Goal: Transaction & Acquisition: Purchase product/service

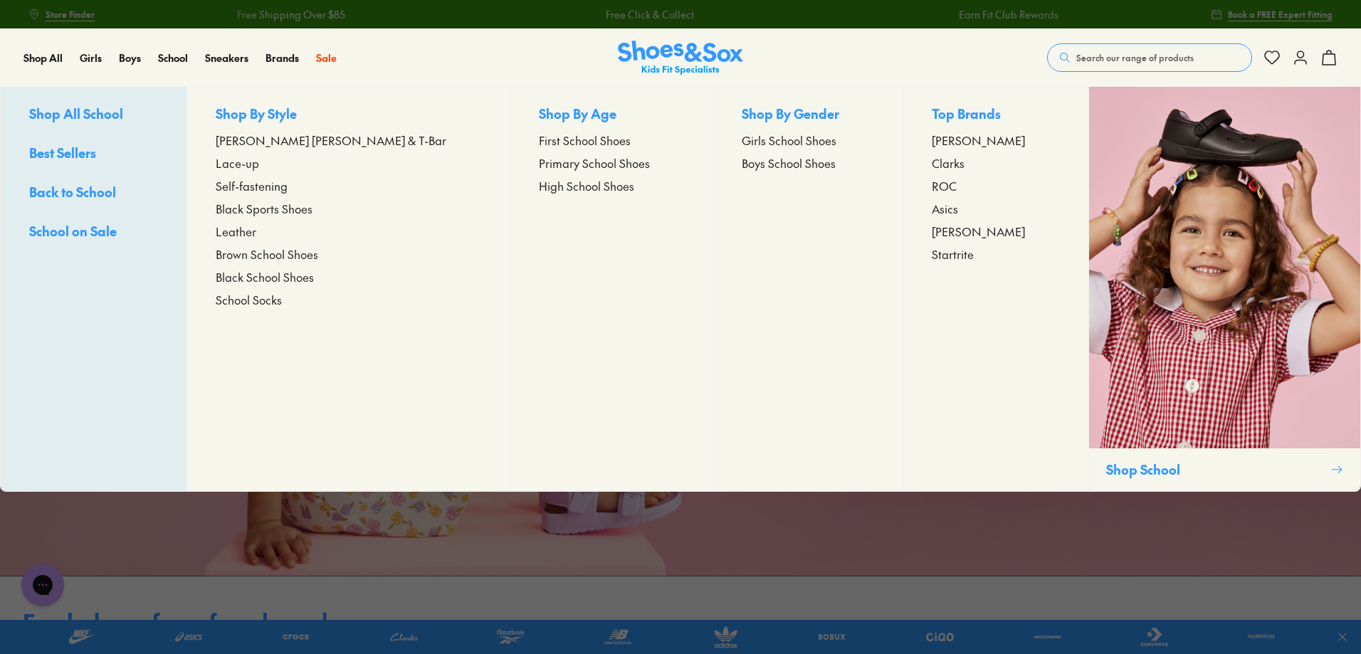
click at [310, 144] on span "[PERSON_NAME] [PERSON_NAME] & T-Bar" at bounding box center [331, 140] width 231 height 17
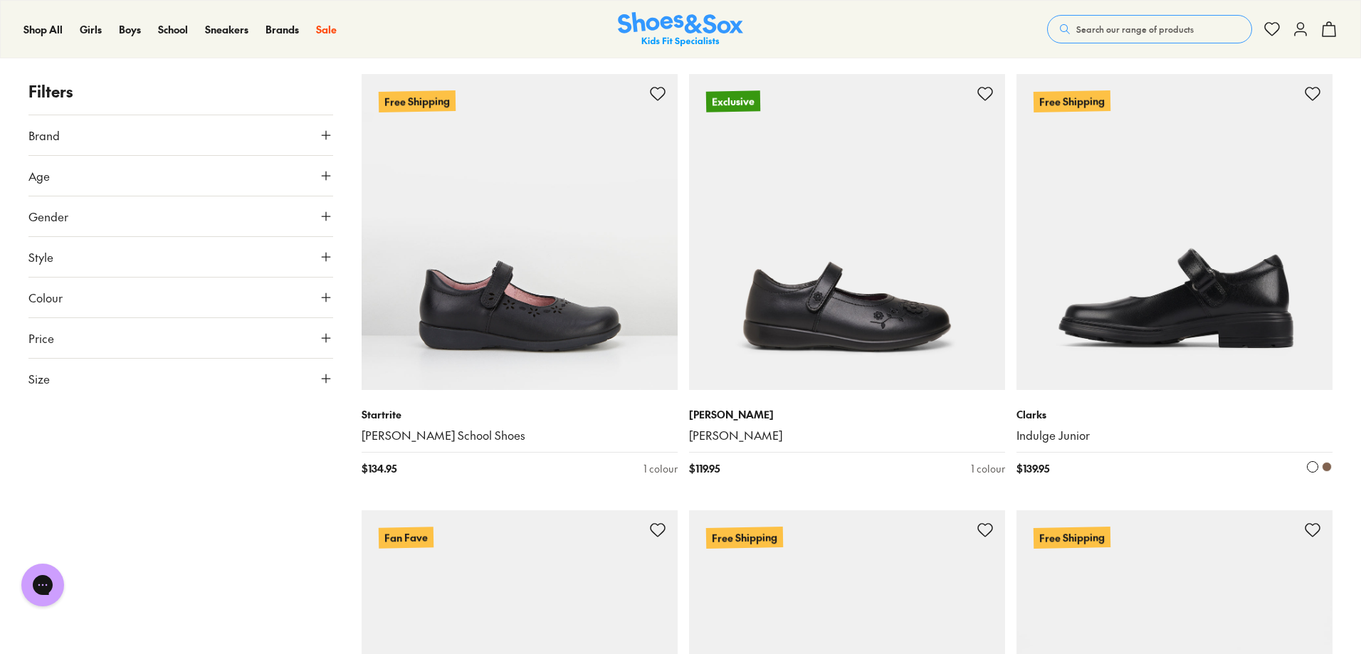
click at [1239, 304] on img at bounding box center [1174, 232] width 316 height 316
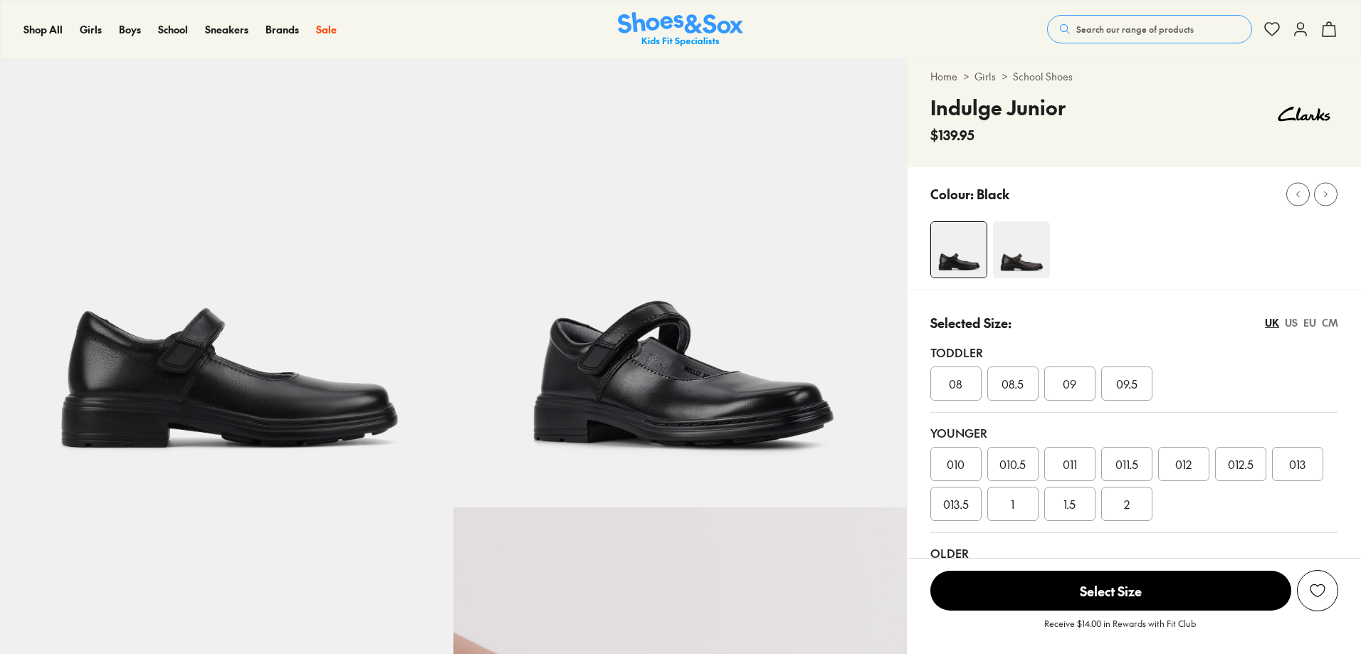
scroll to position [214, 0]
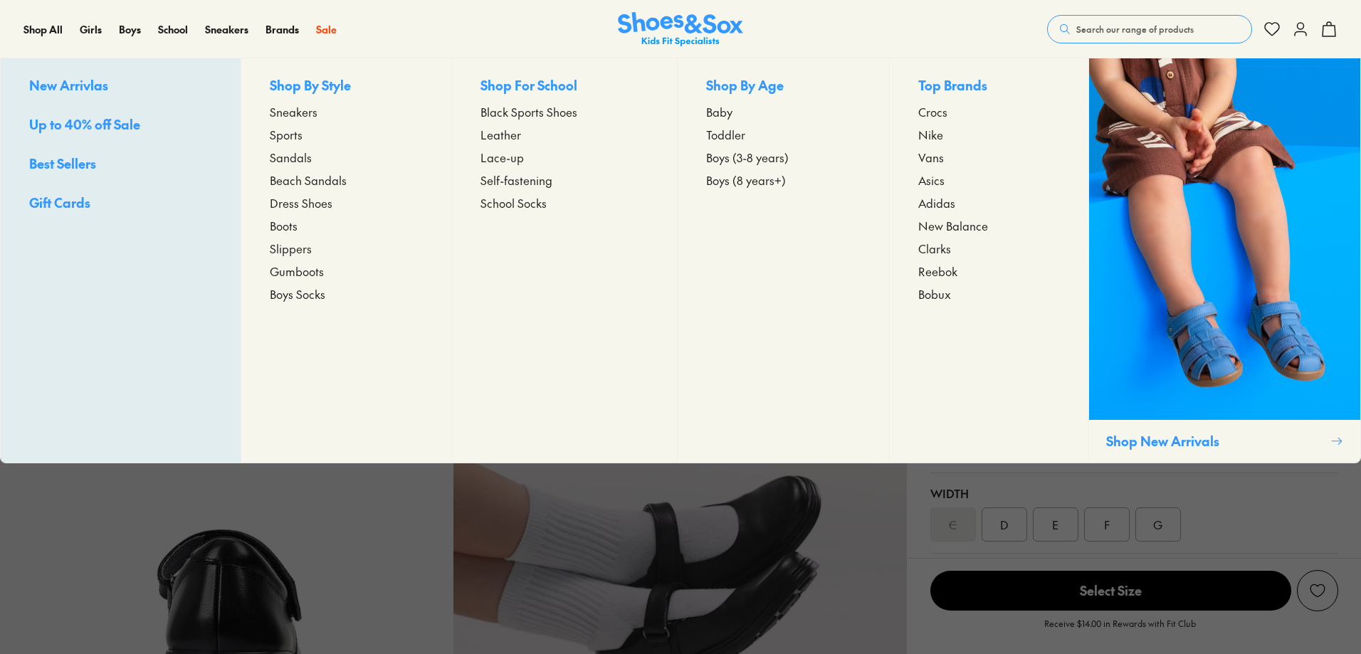
select select "*"
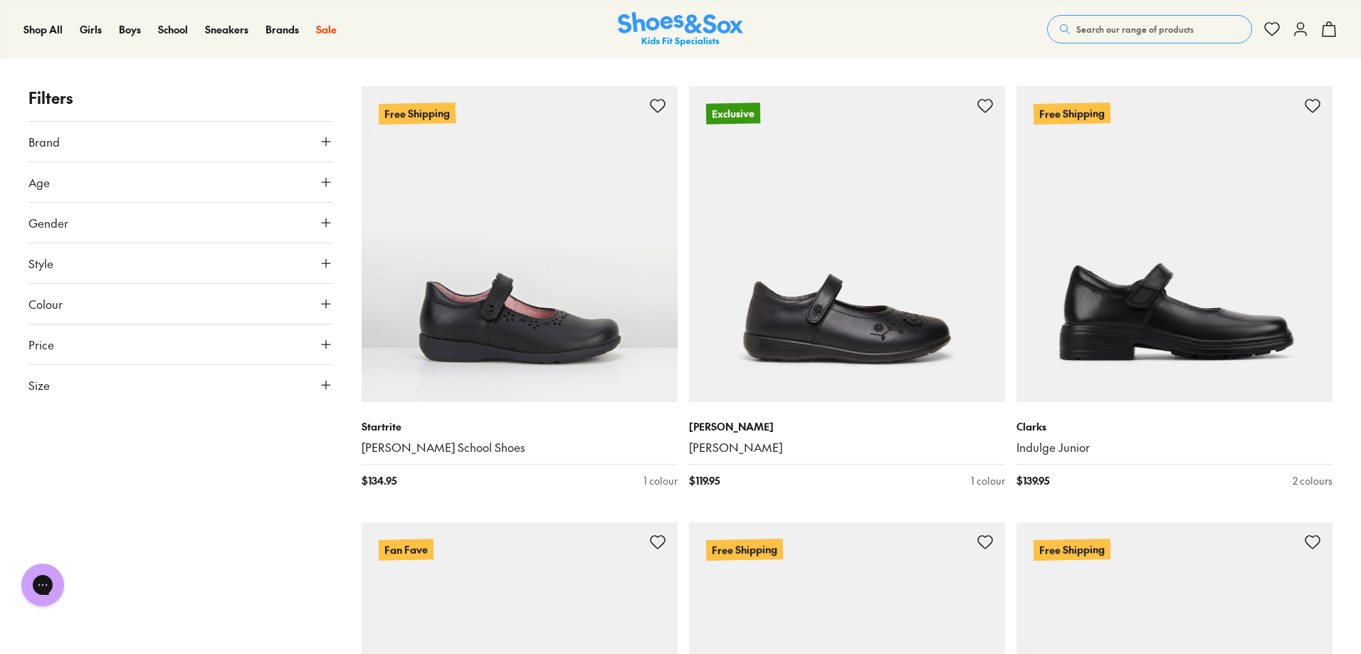
scroll to position [71, 0]
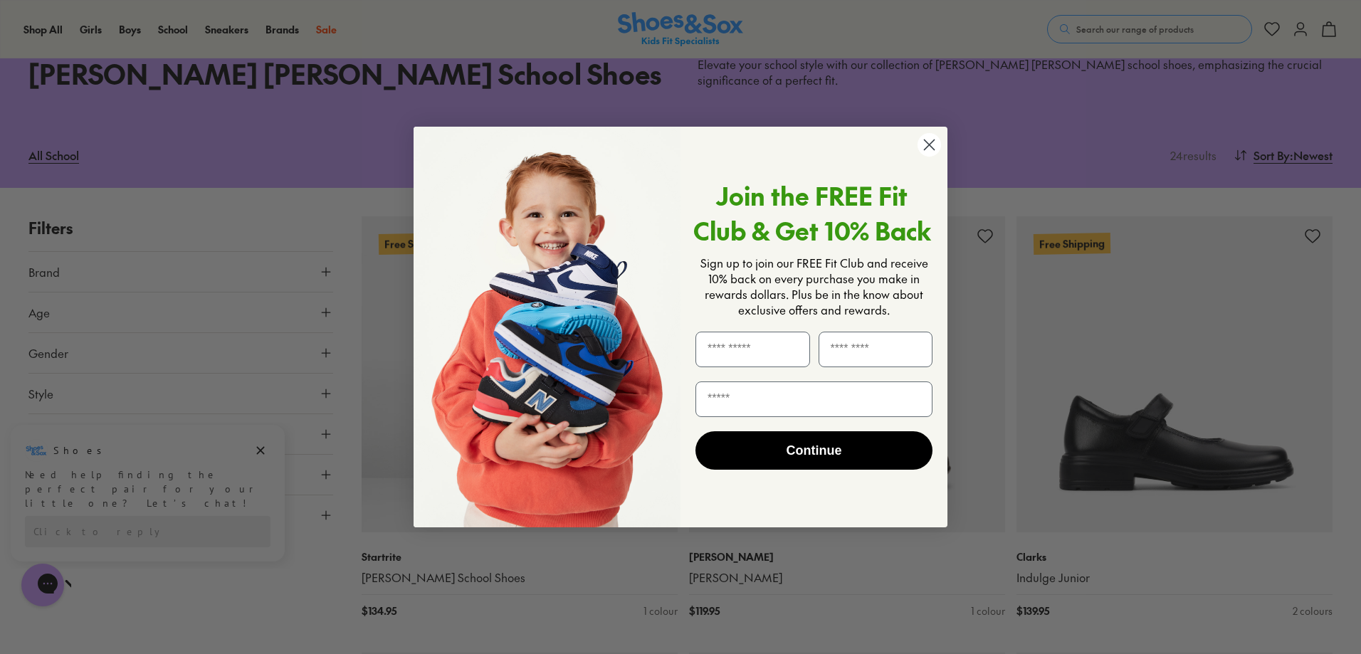
click at [929, 136] on circle "Close dialog" at bounding box center [929, 144] width 23 height 23
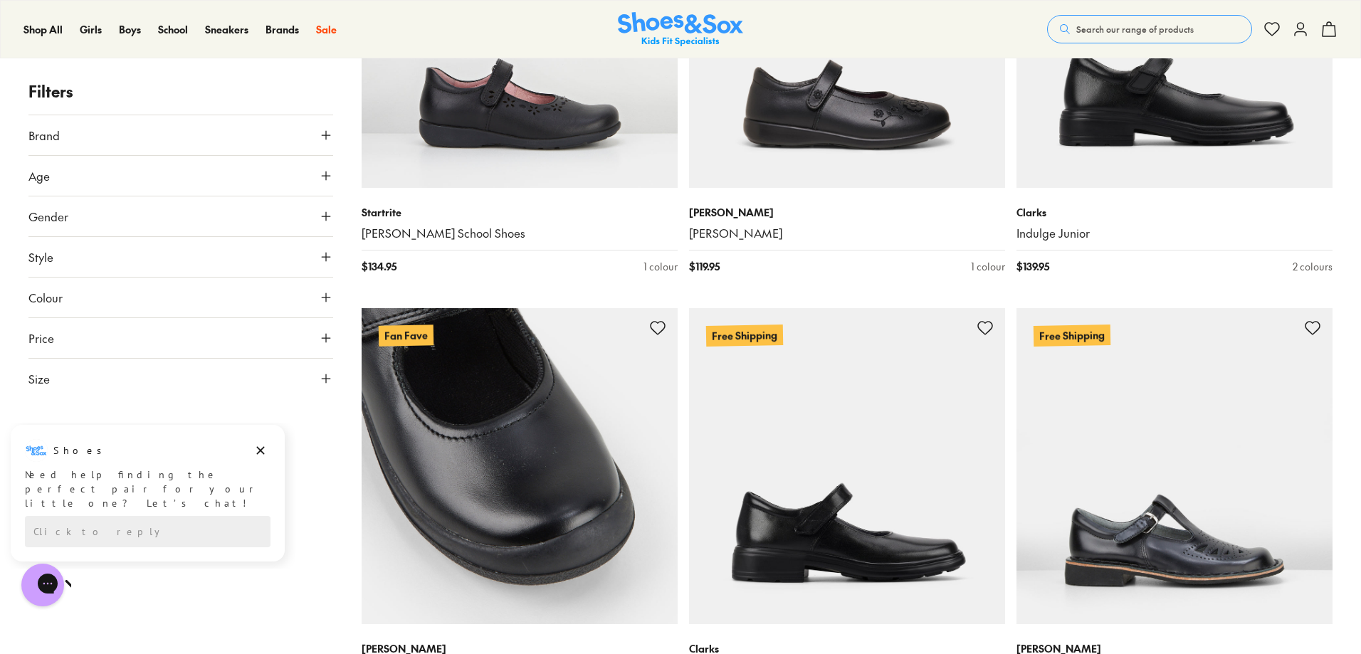
scroll to position [498, 0]
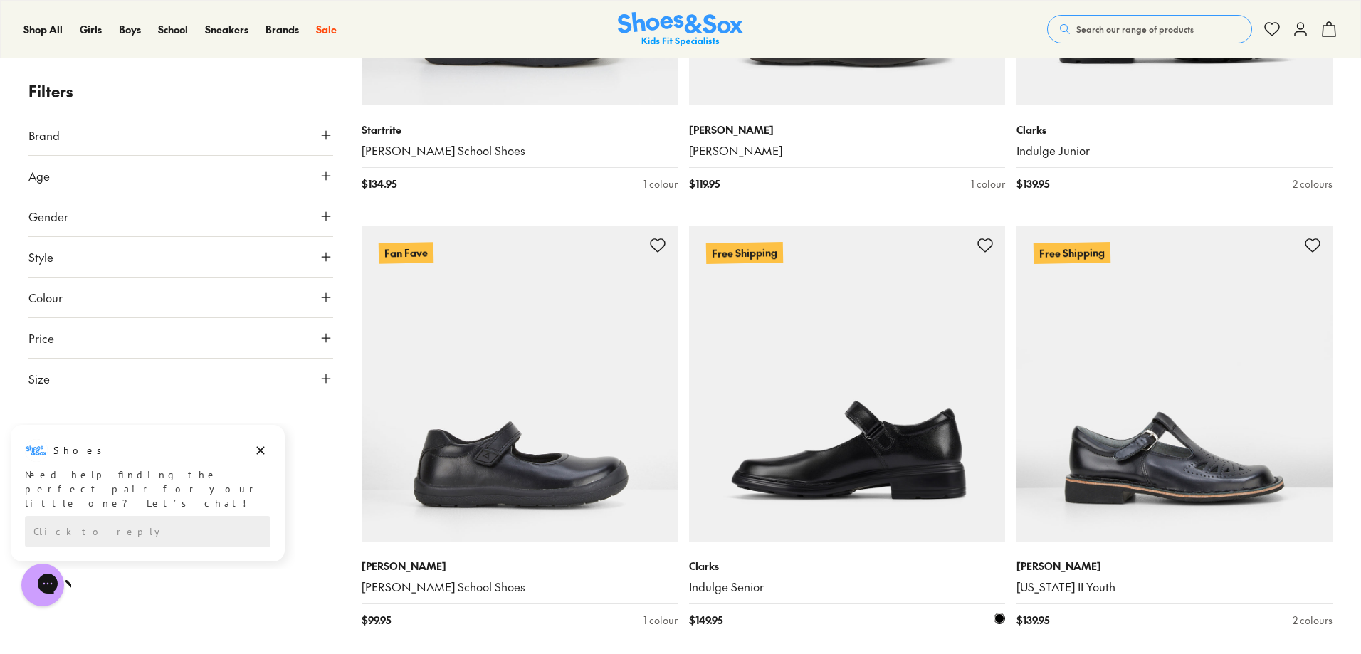
click at [883, 475] on img at bounding box center [847, 384] width 316 height 316
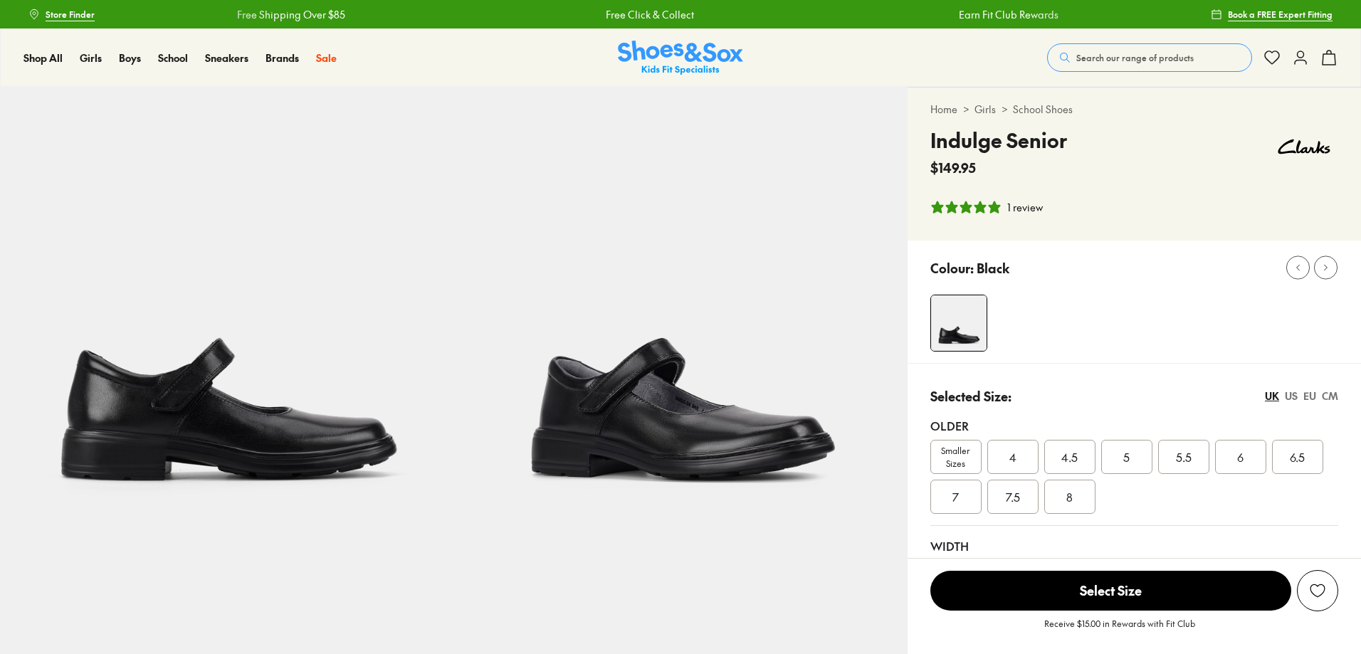
select select "*"
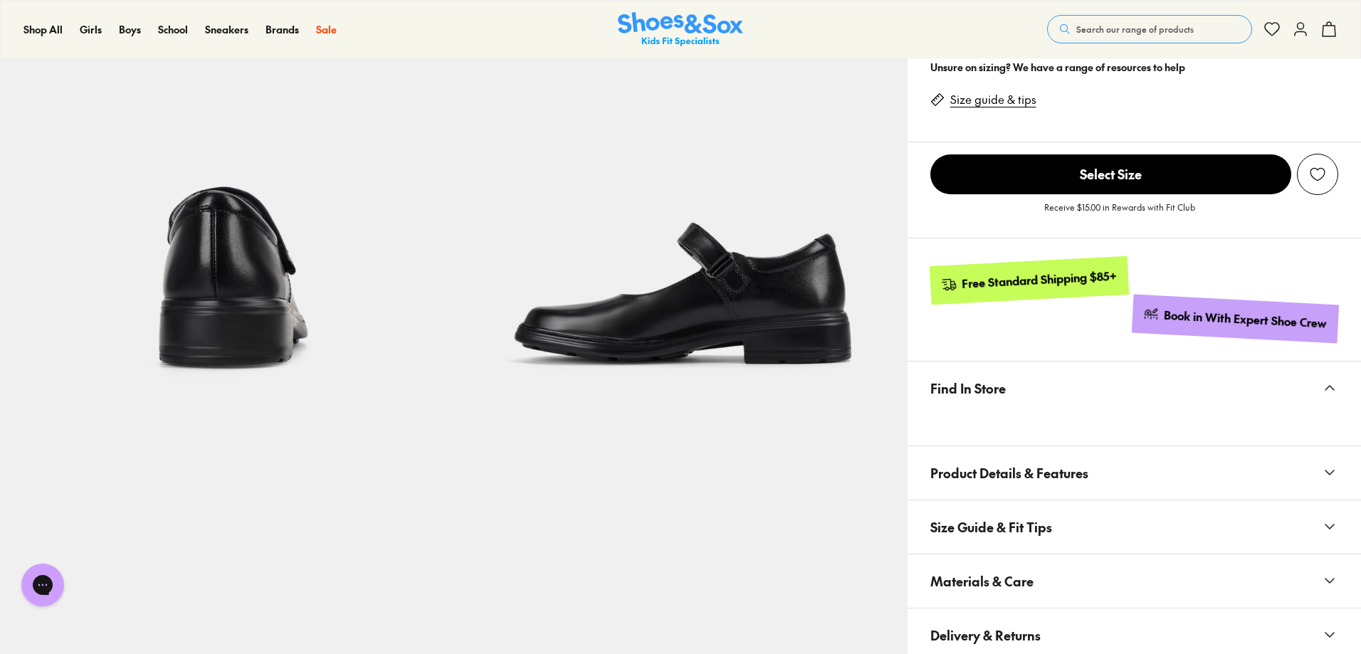
scroll to position [854, 0]
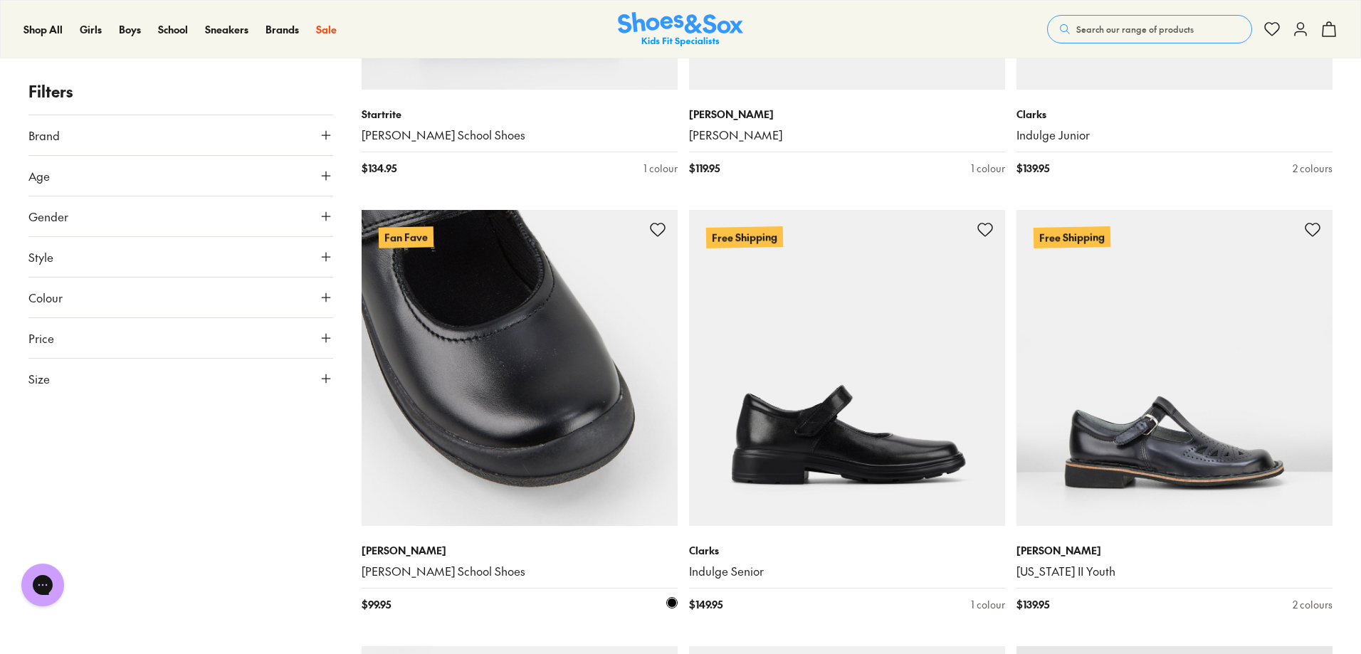
click at [473, 426] on img at bounding box center [520, 368] width 316 height 316
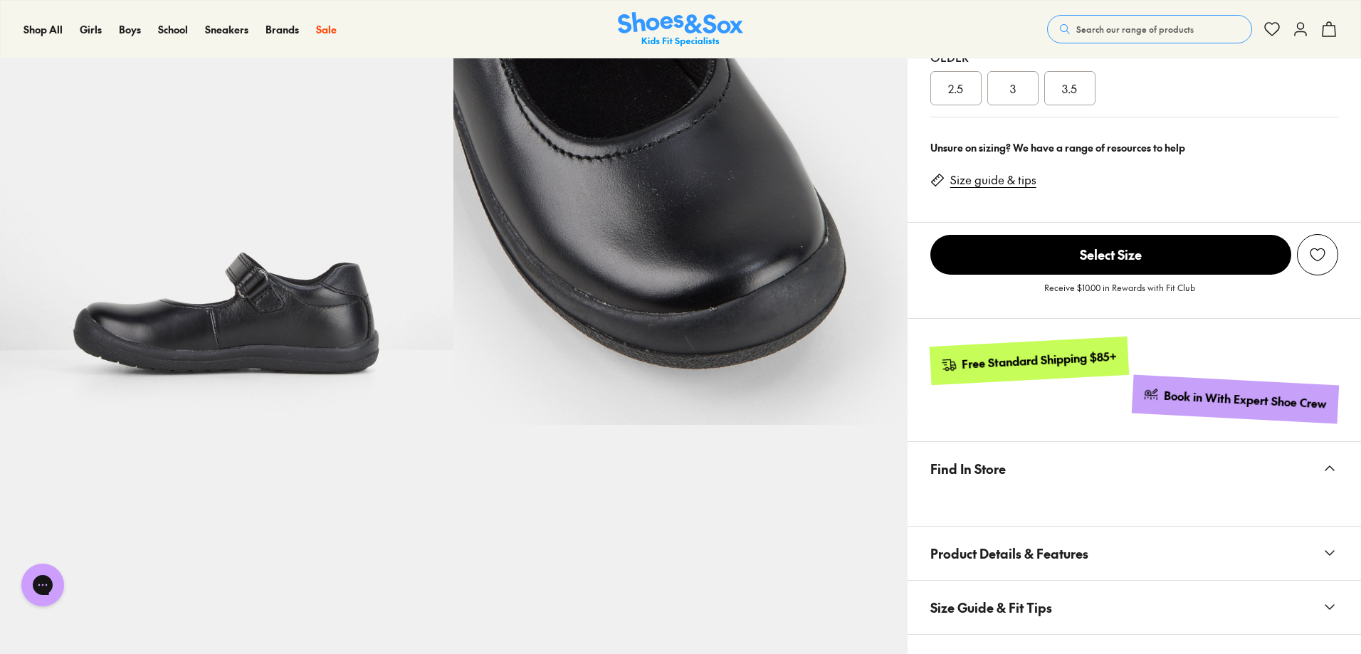
select select "*"
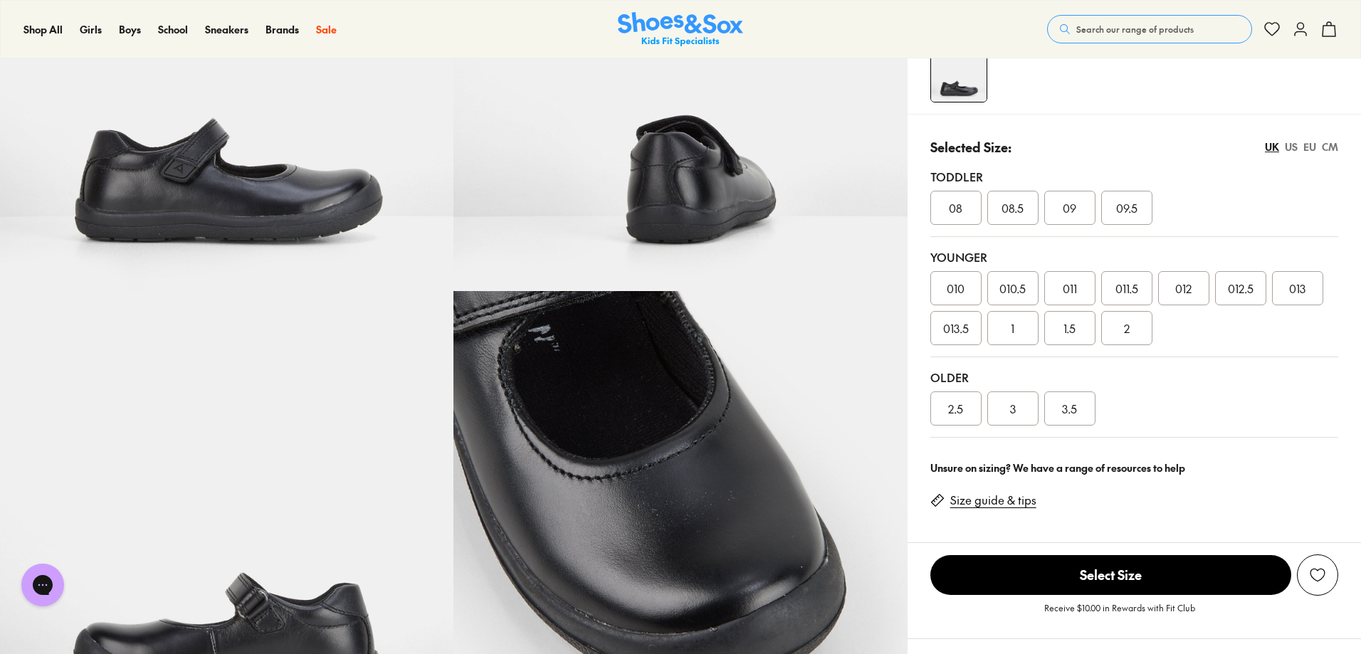
scroll to position [356, 0]
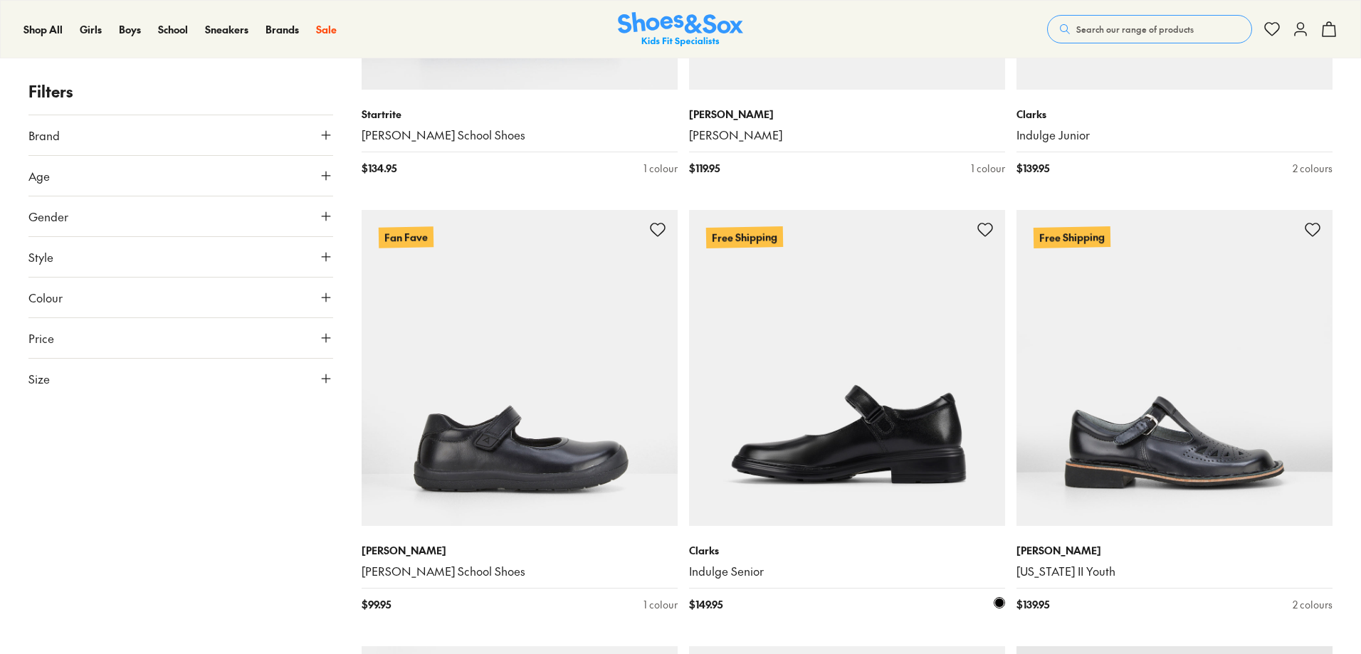
click at [890, 410] on img at bounding box center [847, 368] width 316 height 316
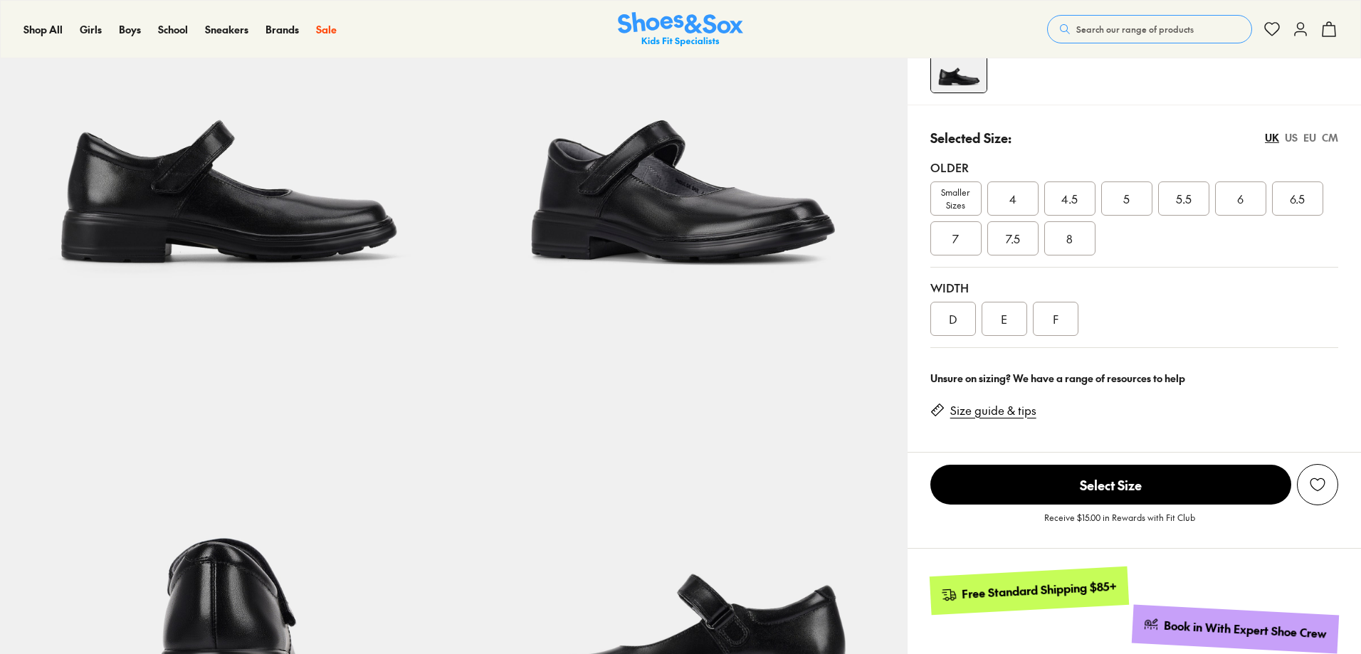
select select "*"
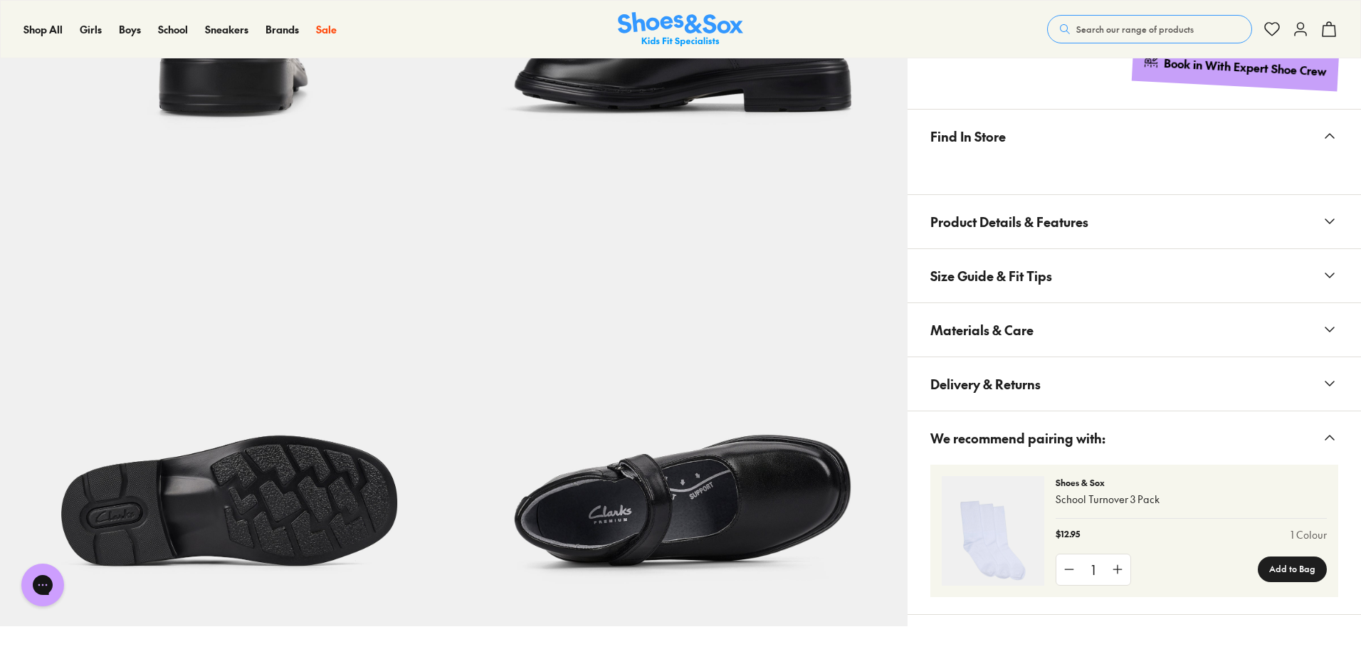
scroll to position [854, 0]
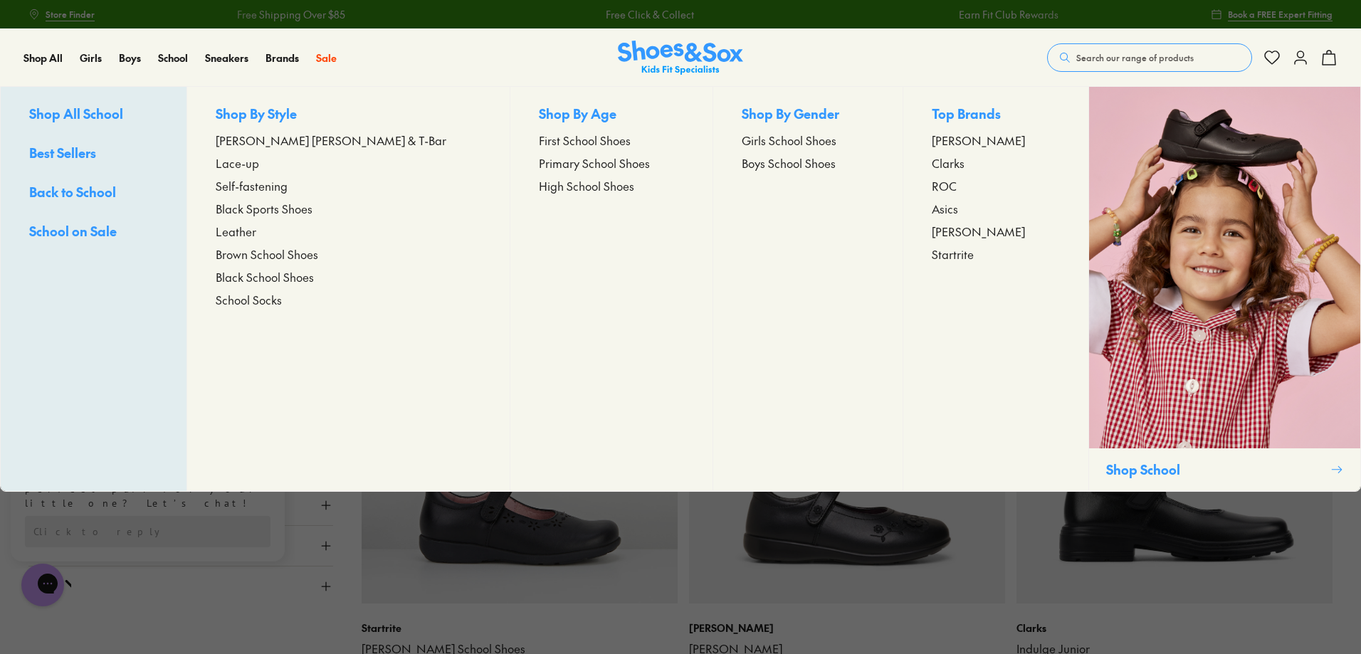
click at [539, 184] on span "High School Shoes" at bounding box center [586, 185] width 95 height 17
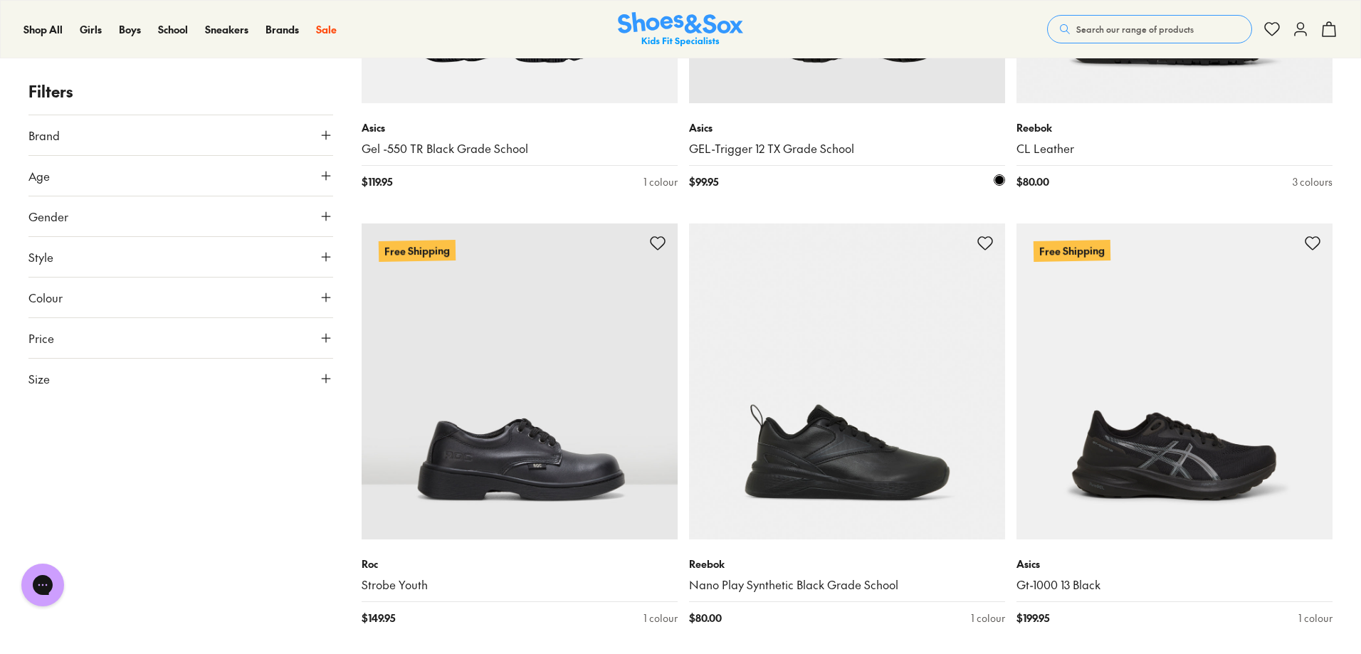
scroll to position [1424, 0]
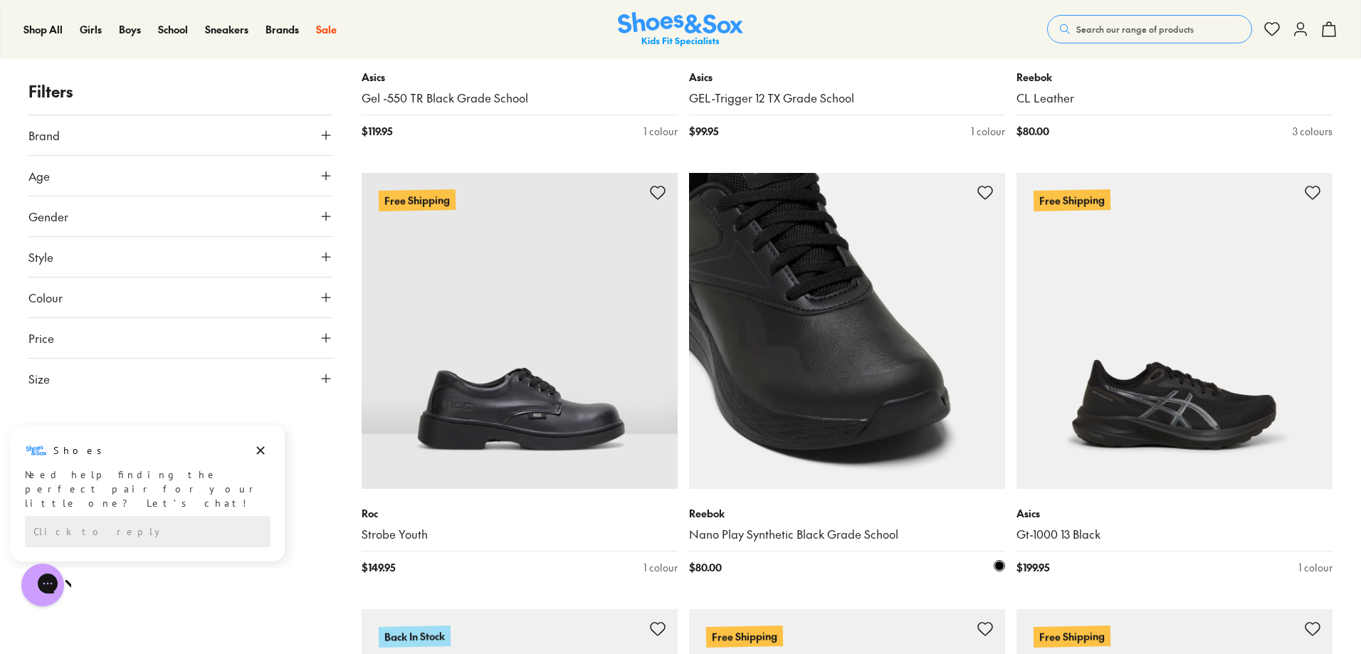
click at [869, 409] on img at bounding box center [847, 331] width 316 height 316
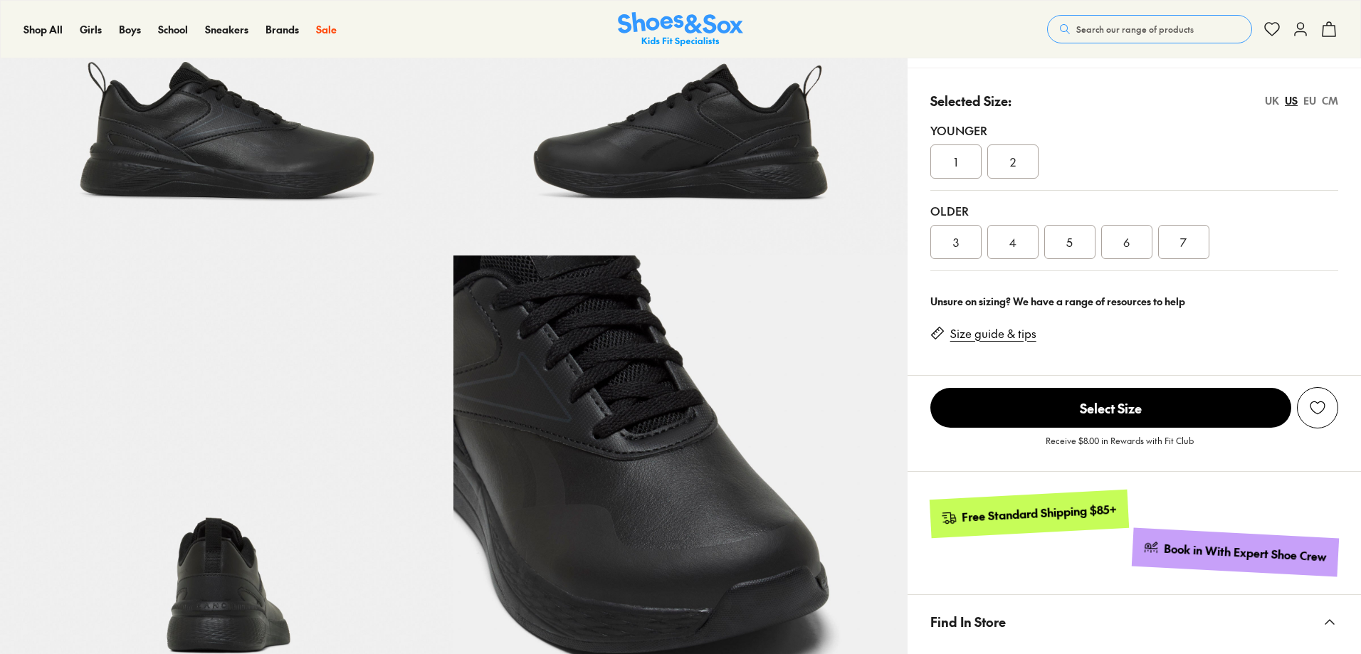
select select "*"
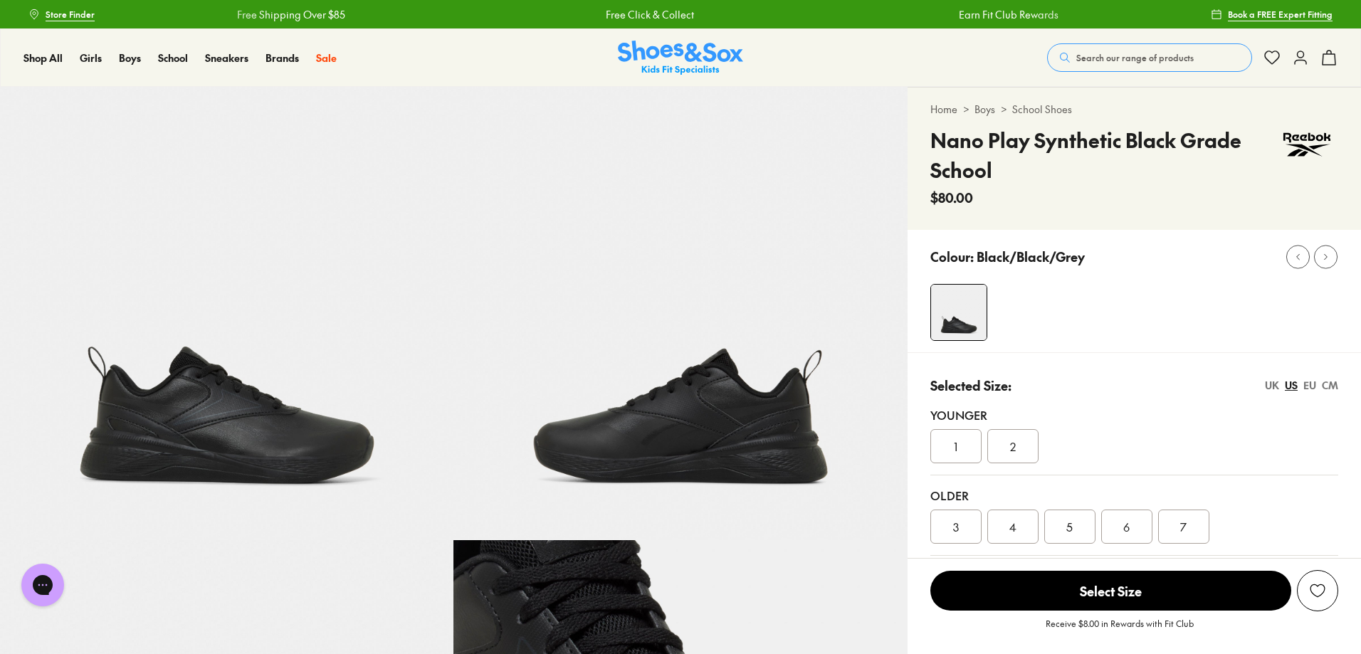
click at [1188, 528] on div "7" at bounding box center [1183, 527] width 51 height 34
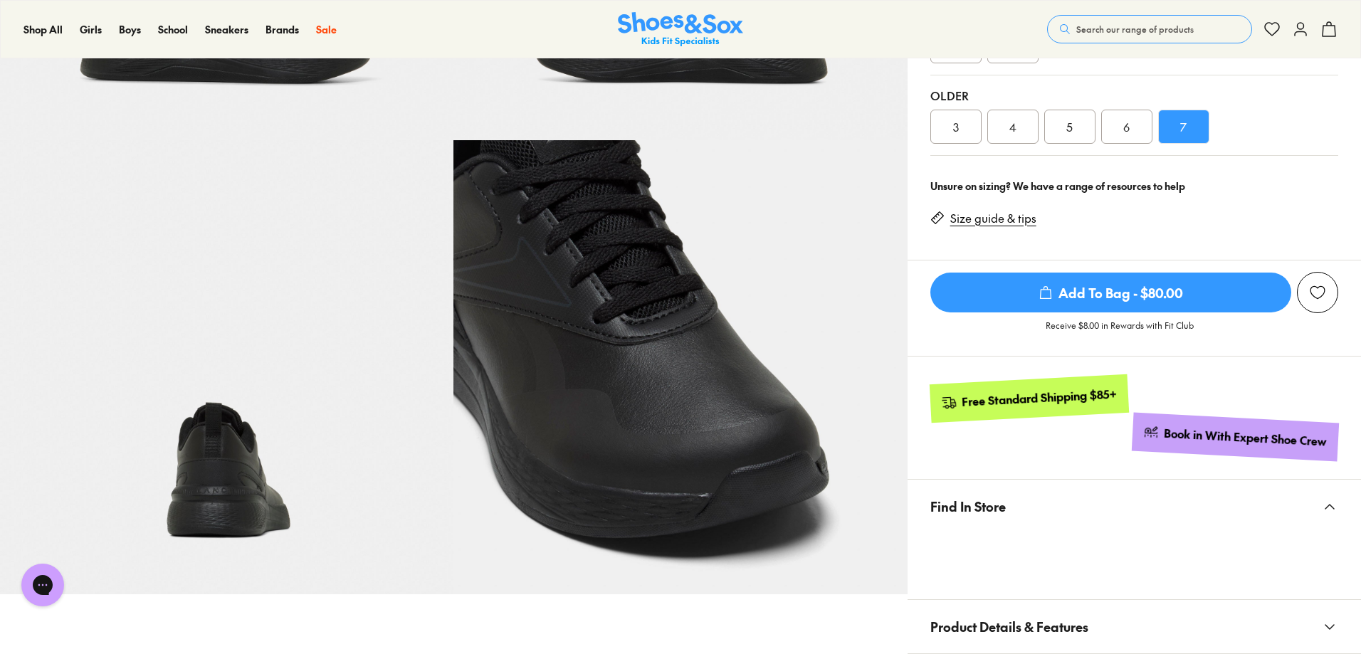
scroll to position [498, 0]
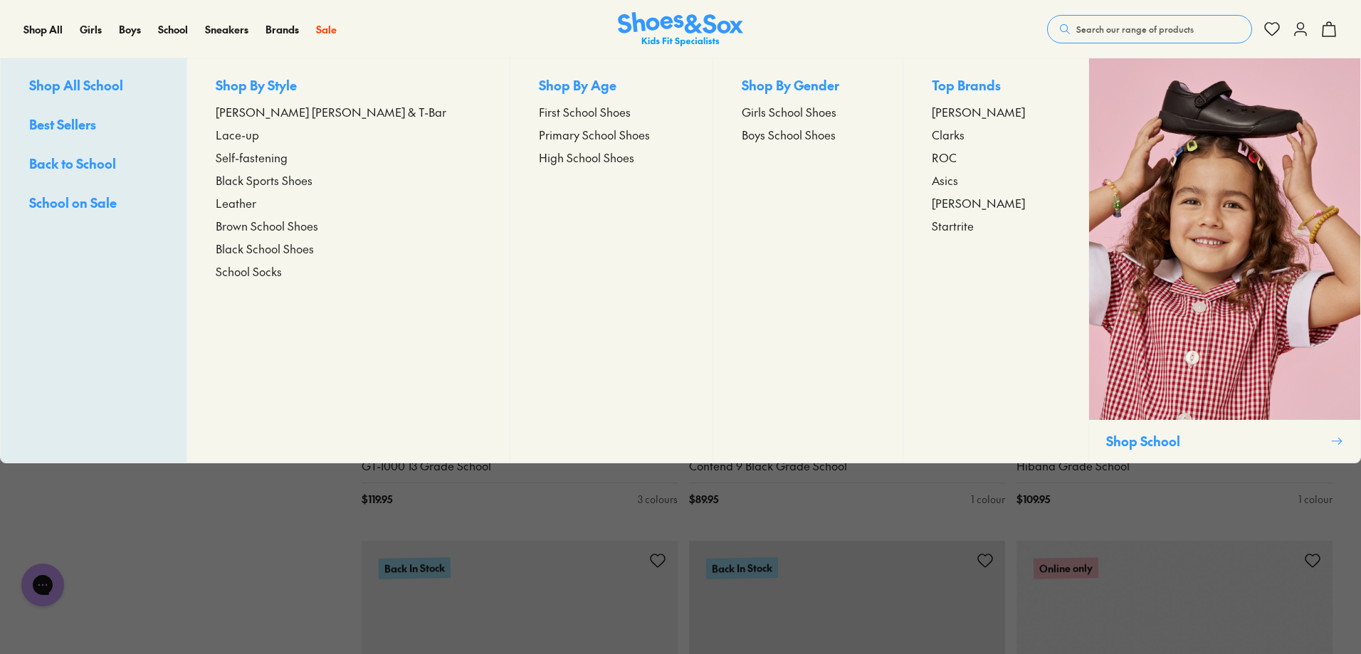
click at [539, 158] on span "High School Shoes" at bounding box center [586, 157] width 95 height 17
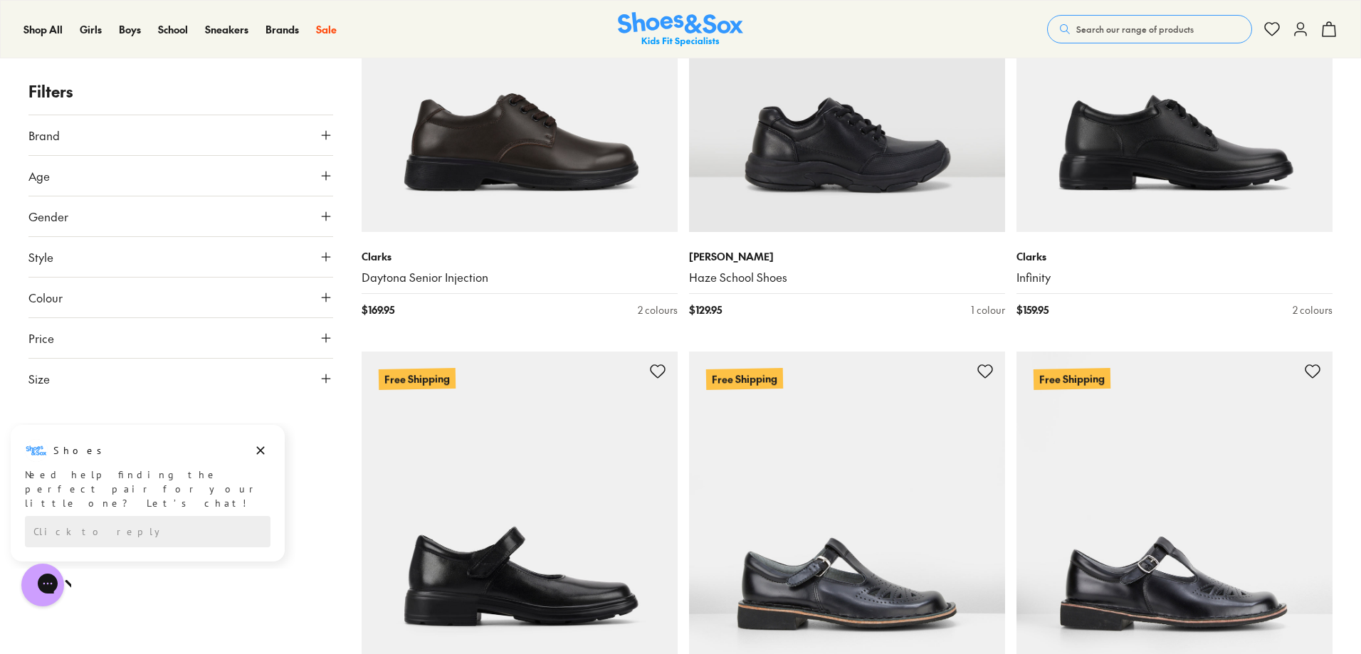
scroll to position [3203, 0]
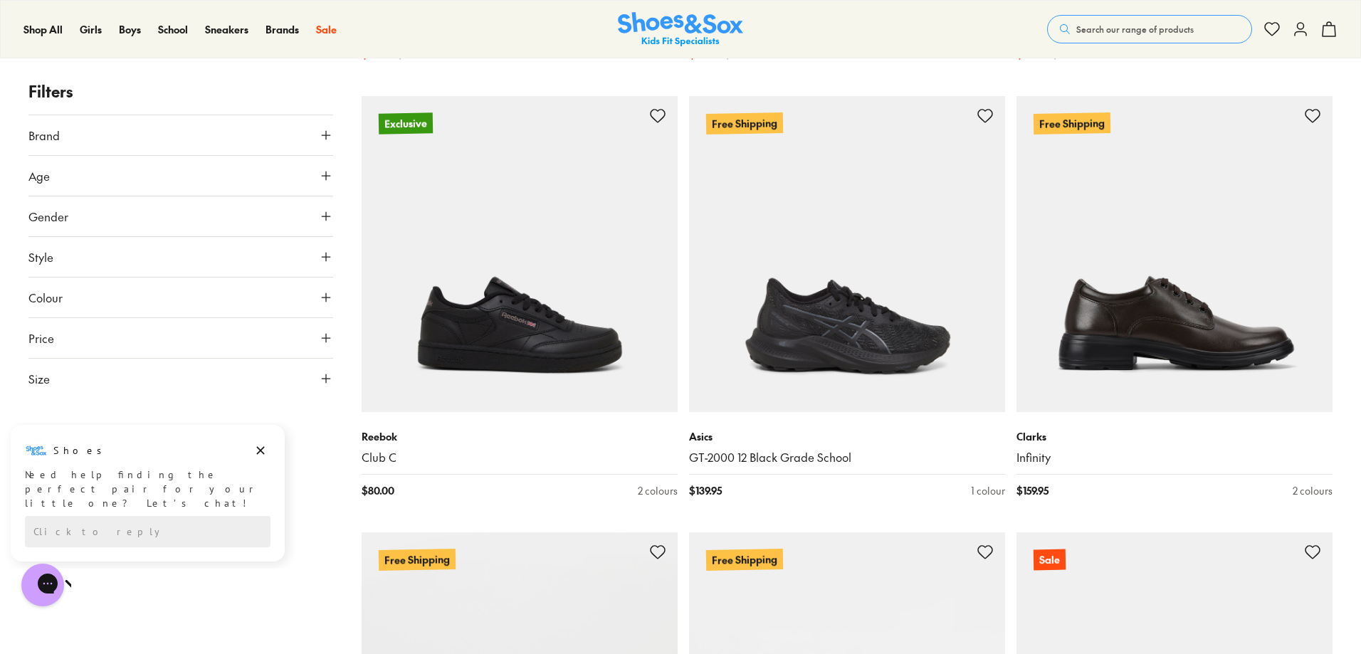
scroll to position [4983, 0]
